Goal: Transaction & Acquisition: Purchase product/service

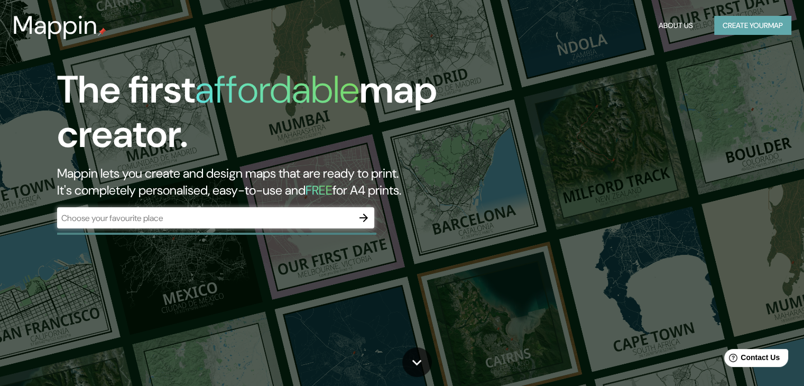
click at [750, 30] on button "Create your map" at bounding box center [752, 26] width 77 height 20
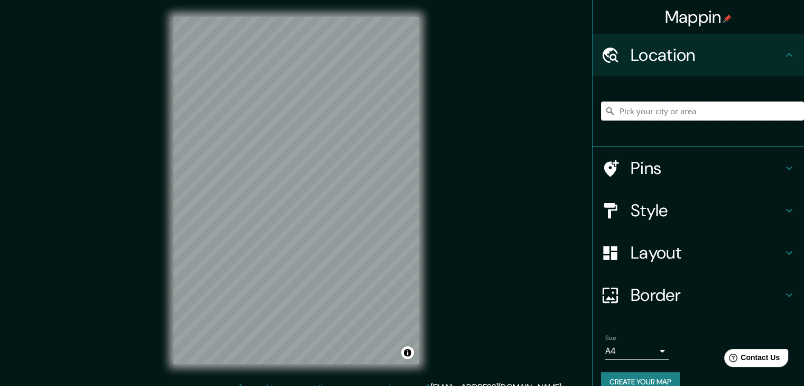
click at [689, 113] on input "Pick your city or area" at bounding box center [702, 110] width 203 height 19
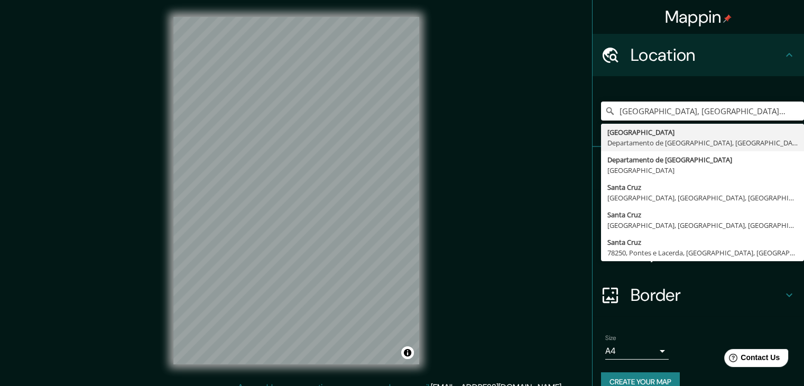
type input "Santa Cruz de la Sierra, Departamento de Santa Cruz, Bolivia"
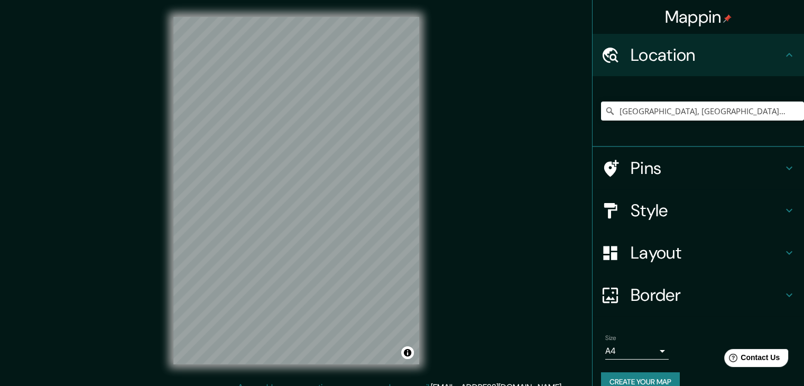
click at [704, 210] on h4 "Style" at bounding box center [707, 210] width 152 height 21
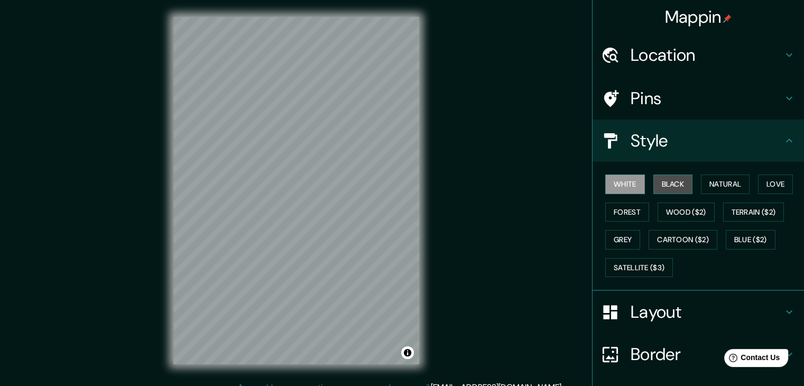
click at [675, 182] on button "Black" at bounding box center [673, 184] width 40 height 20
click at [634, 184] on button "White" at bounding box center [625, 184] width 40 height 20
click at [662, 183] on button "Black" at bounding box center [673, 184] width 40 height 20
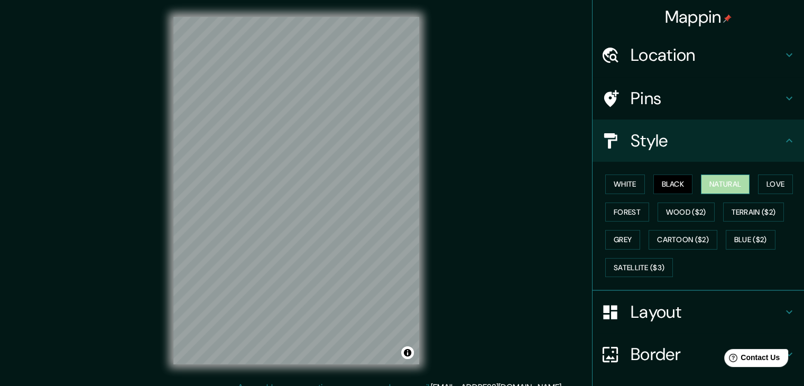
click at [727, 188] on button "Natural" at bounding box center [725, 184] width 49 height 20
click at [760, 184] on button "Love" at bounding box center [775, 184] width 35 height 20
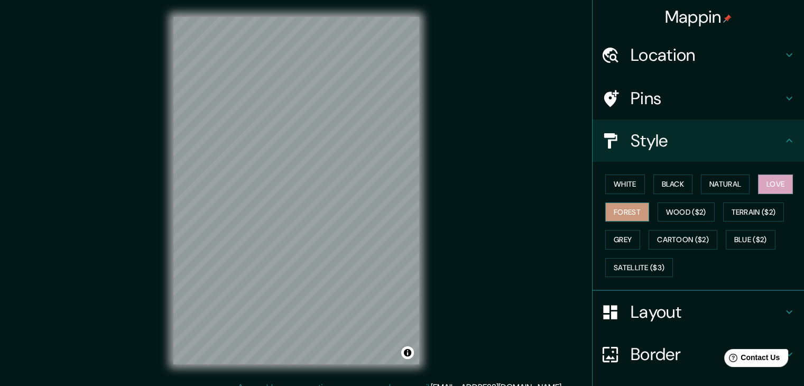
click at [625, 208] on button "Forest" at bounding box center [627, 212] width 44 height 20
click at [670, 210] on button "Wood ($2)" at bounding box center [686, 212] width 57 height 20
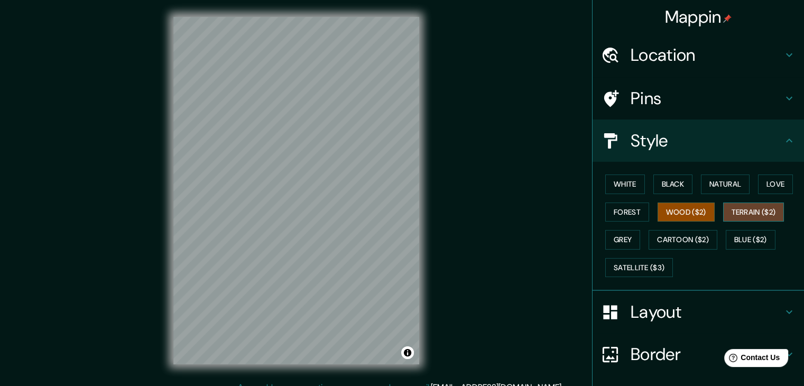
click at [732, 210] on button "Terrain ($2)" at bounding box center [753, 212] width 61 height 20
click at [624, 239] on button "Grey" at bounding box center [622, 240] width 35 height 20
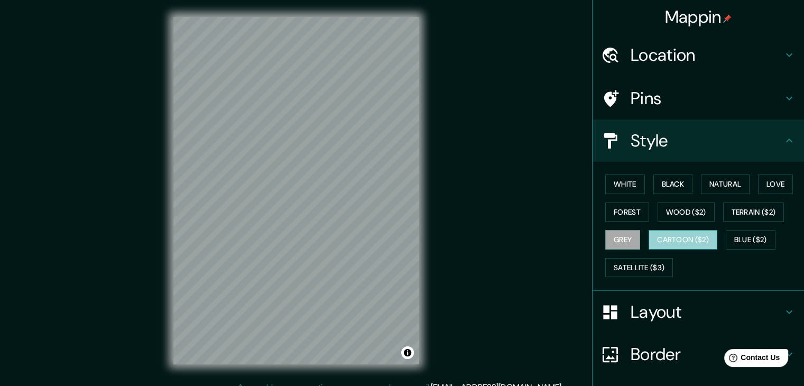
click at [666, 237] on button "Cartoon ($2)" at bounding box center [683, 240] width 69 height 20
click at [746, 242] on button "Blue ($2)" at bounding box center [751, 240] width 50 height 20
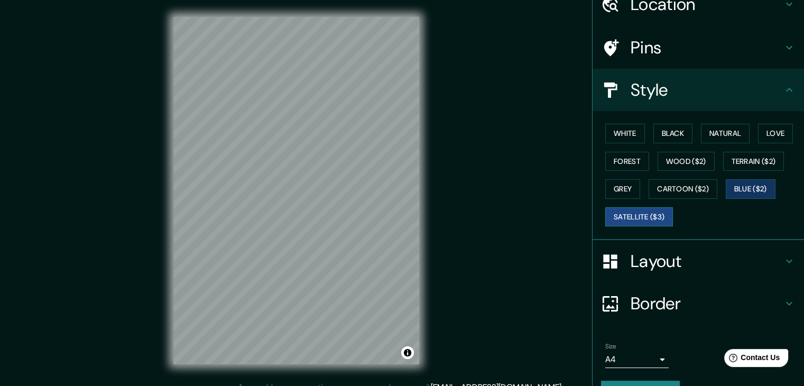
scroll to position [53, 0]
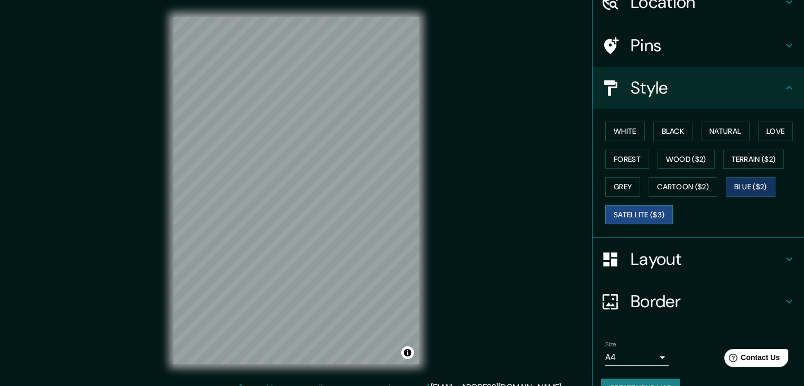
click at [630, 216] on button "Satellite ($3)" at bounding box center [639, 215] width 68 height 20
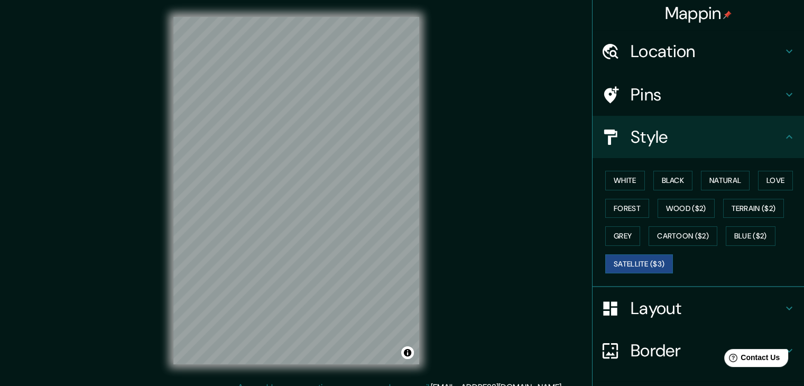
scroll to position [0, 0]
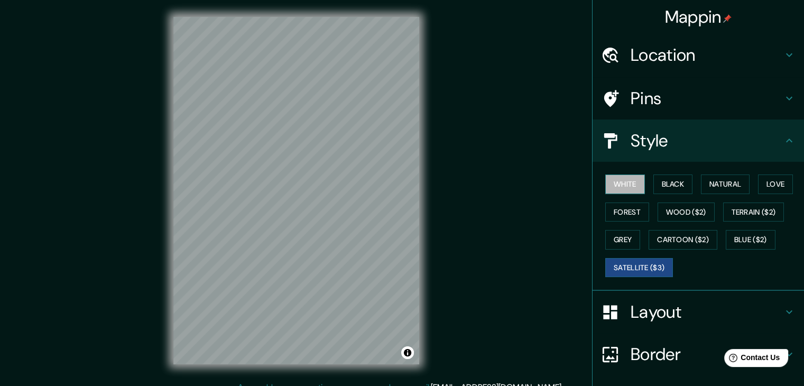
click at [627, 189] on button "White" at bounding box center [625, 184] width 40 height 20
click at [667, 182] on button "Black" at bounding box center [673, 184] width 40 height 20
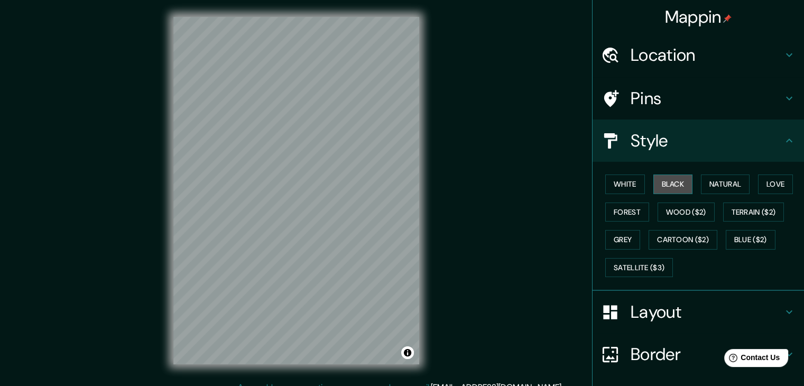
click at [660, 180] on button "Black" at bounding box center [673, 184] width 40 height 20
click at [701, 182] on button "Natural" at bounding box center [725, 184] width 49 height 20
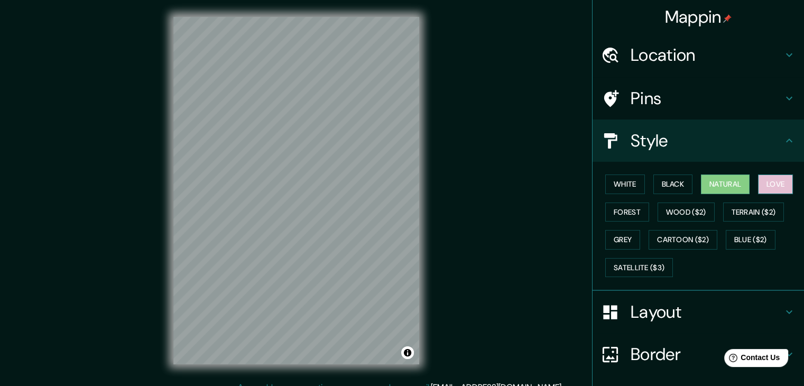
click at [762, 186] on button "Love" at bounding box center [775, 184] width 35 height 20
click at [623, 202] on button "Forest" at bounding box center [627, 212] width 44 height 20
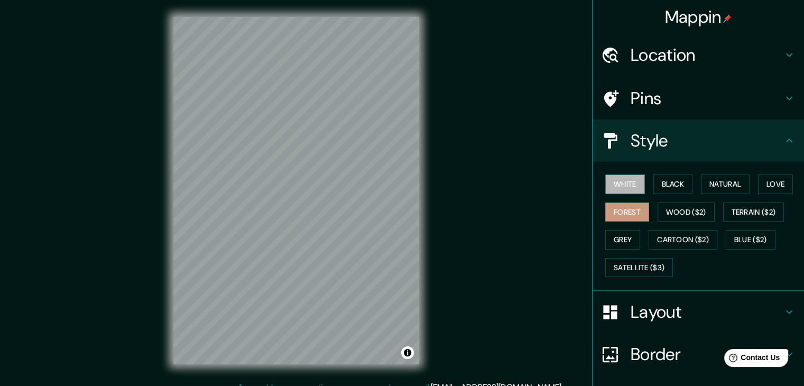
click at [626, 190] on button "White" at bounding box center [625, 184] width 40 height 20
click at [681, 180] on button "Black" at bounding box center [673, 184] width 40 height 20
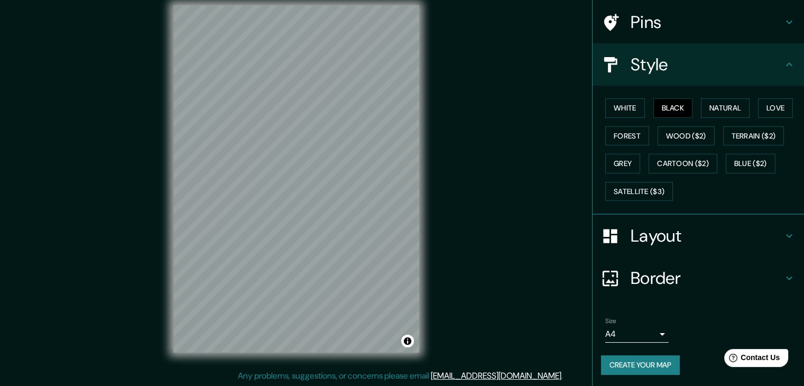
scroll to position [12, 0]
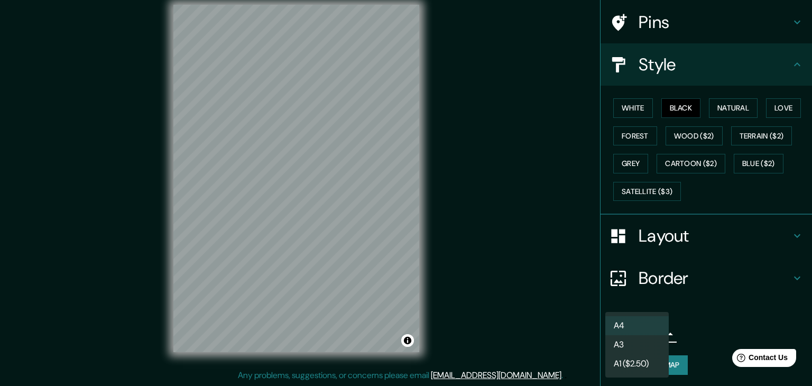
click at [654, 334] on body "Mappin Location Santa Cruz de la Sierra, Departamento de Santa Cruz, Bolivia Sa…" at bounding box center [406, 181] width 812 height 386
click at [709, 333] on div at bounding box center [406, 193] width 812 height 386
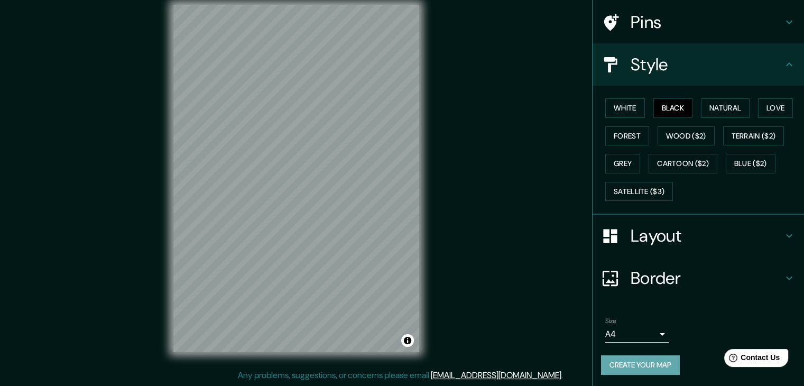
click at [658, 360] on button "Create your map" at bounding box center [640, 365] width 79 height 20
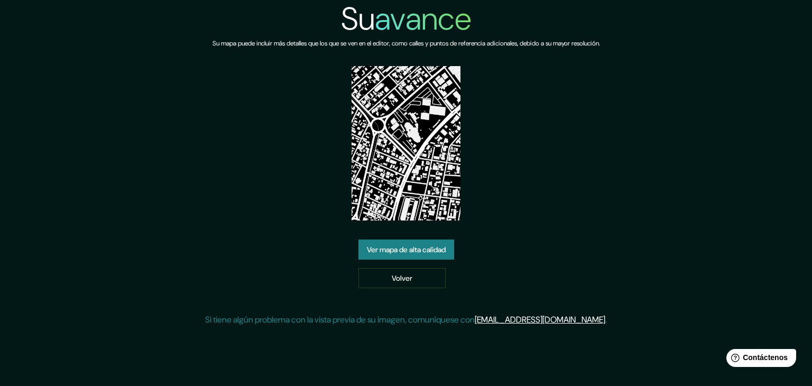
click at [436, 250] on font "Ver mapa de alta calidad" at bounding box center [406, 250] width 79 height 10
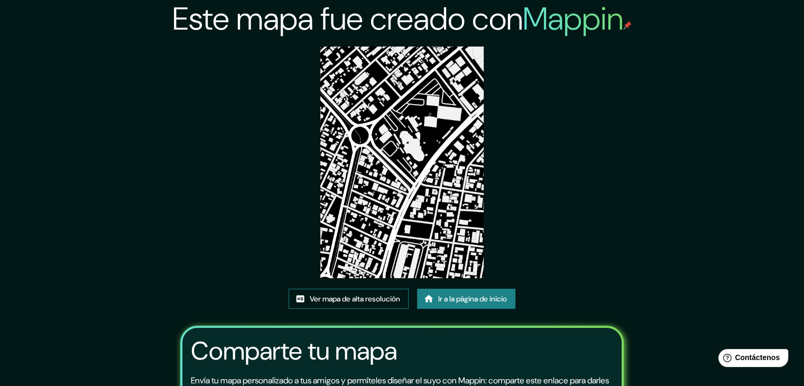
click at [363, 294] on font "Ver mapa de alta resolución" at bounding box center [355, 299] width 90 height 10
